Goal: Transaction & Acquisition: Purchase product/service

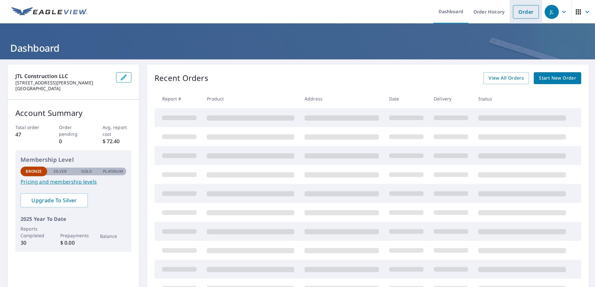
click at [521, 12] on link "Order" at bounding box center [526, 11] width 26 height 13
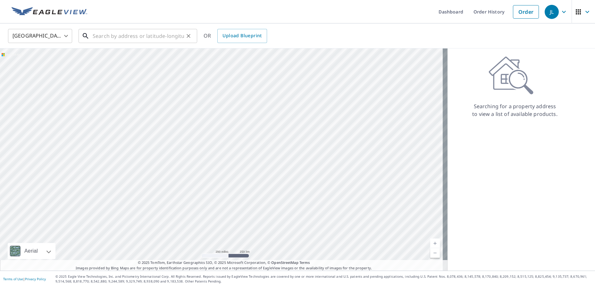
click at [146, 36] on input "text" at bounding box center [138, 36] width 91 height 18
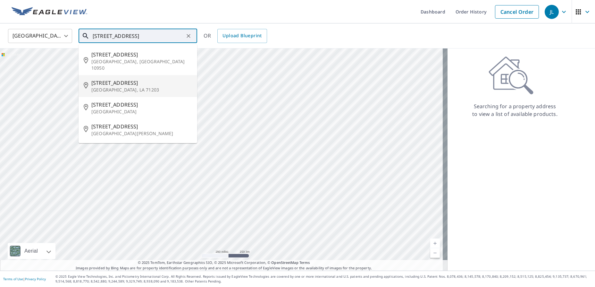
click at [114, 79] on span "[STREET_ADDRESS]" at bounding box center [141, 83] width 101 height 8
type input "[STREET_ADDRESS][PERSON_NAME]"
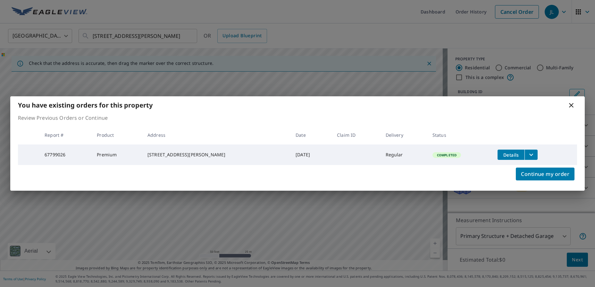
click at [571, 105] on icon at bounding box center [571, 105] width 8 height 8
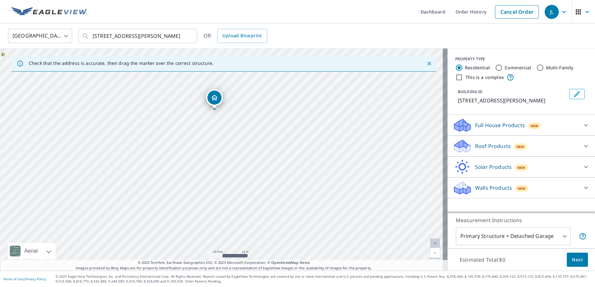
drag, startPoint x: 244, startPoint y: 151, endPoint x: 238, endPoint y: 101, distance: 50.1
click at [238, 101] on div "[STREET_ADDRESS][PERSON_NAME]" at bounding box center [223, 159] width 447 height 222
drag, startPoint x: 225, startPoint y: 122, endPoint x: 212, endPoint y: 192, distance: 71.4
click at [212, 192] on div "[STREET_ADDRESS][PERSON_NAME]" at bounding box center [223, 159] width 447 height 222
drag, startPoint x: 227, startPoint y: 131, endPoint x: 217, endPoint y: 203, distance: 72.1
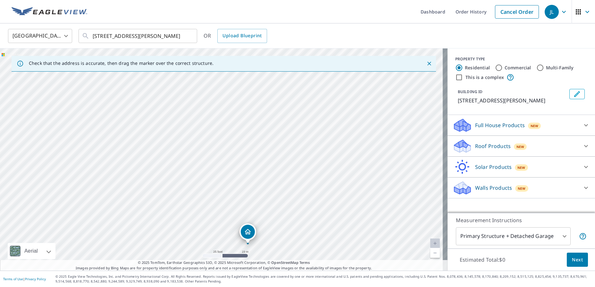
click at [217, 203] on div "[STREET_ADDRESS][PERSON_NAME]" at bounding box center [223, 159] width 447 height 222
drag, startPoint x: 208, startPoint y: 180, endPoint x: 196, endPoint y: 88, distance: 93.0
click at [196, 88] on div "[STREET_ADDRESS][PERSON_NAME]" at bounding box center [223, 159] width 447 height 222
drag, startPoint x: 201, startPoint y: 151, endPoint x: 207, endPoint y: 132, distance: 19.8
click at [207, 132] on div "[STREET_ADDRESS][PERSON_NAME]" at bounding box center [223, 159] width 447 height 222
